Goal: Task Accomplishment & Management: Manage account settings

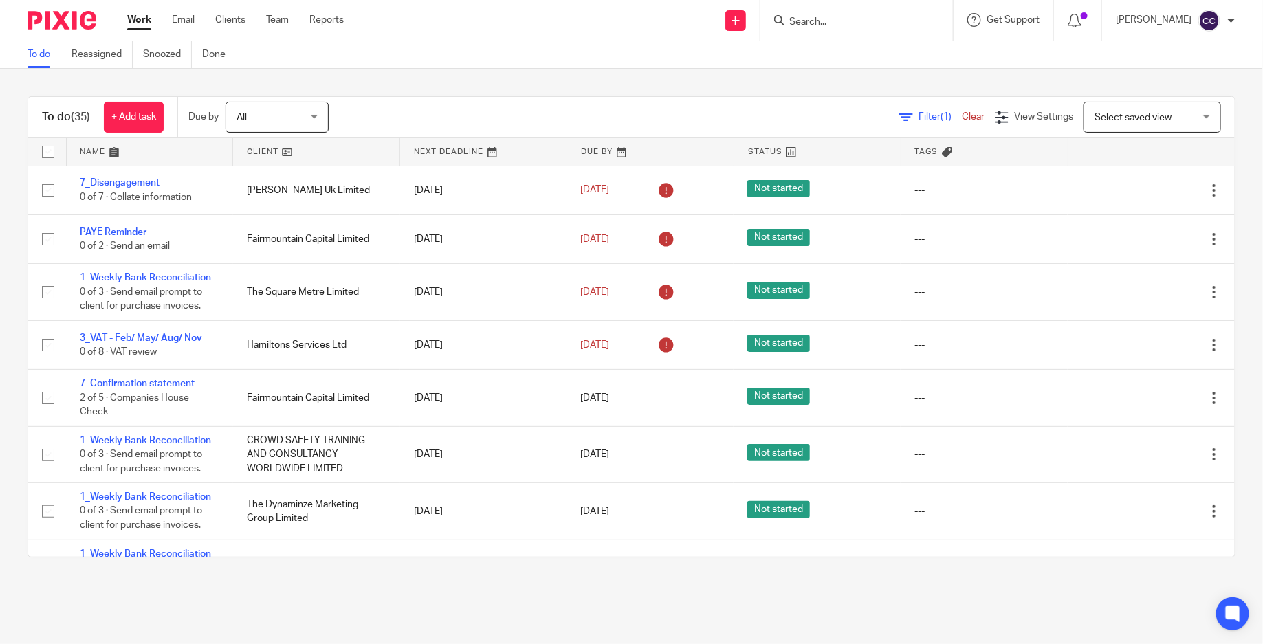
click at [385, 71] on div "To do (35) + Add task Due by All All Today Tomorrow This week Next week This mo…" at bounding box center [631, 327] width 1263 height 516
